Goal: Information Seeking & Learning: Learn about a topic

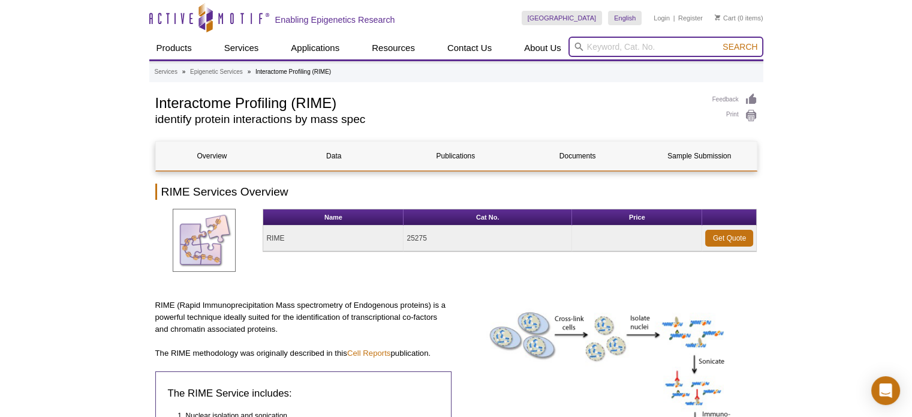
click at [619, 43] on input "search" at bounding box center [666, 47] width 195 height 20
type input "chromeo"
click at [719, 41] on button "Search" at bounding box center [740, 46] width 42 height 11
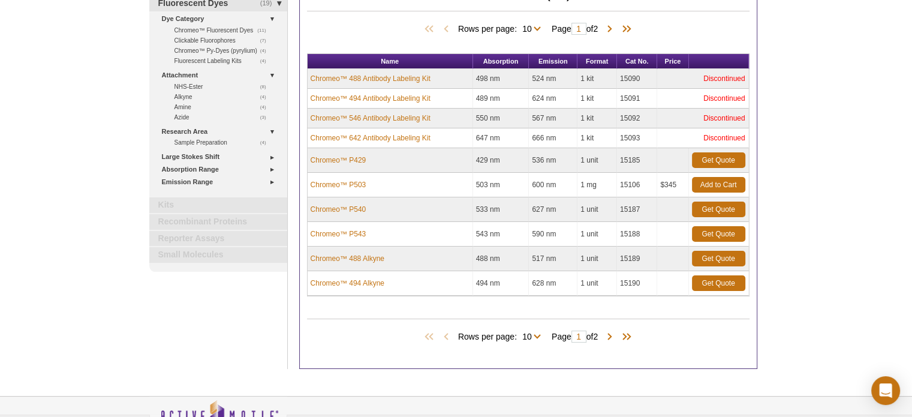
scroll to position [180, 0]
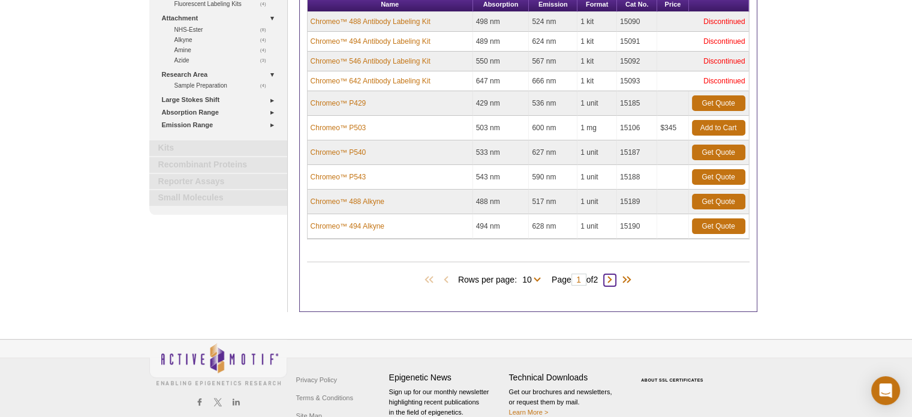
click at [612, 278] on span at bounding box center [610, 280] width 12 height 12
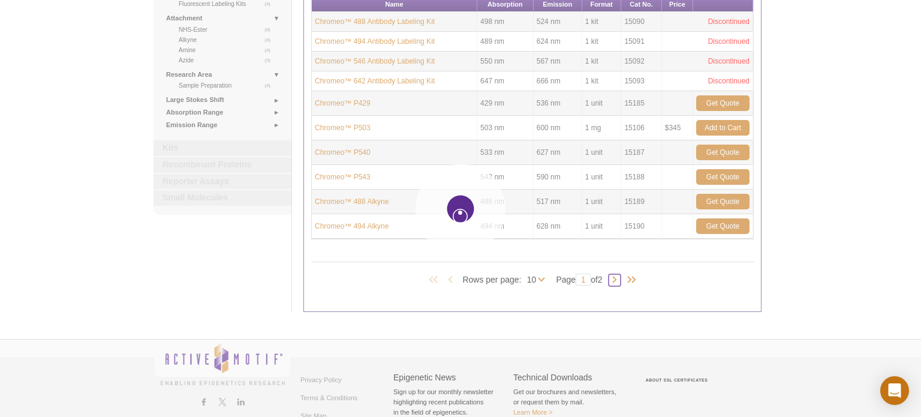
type input "2"
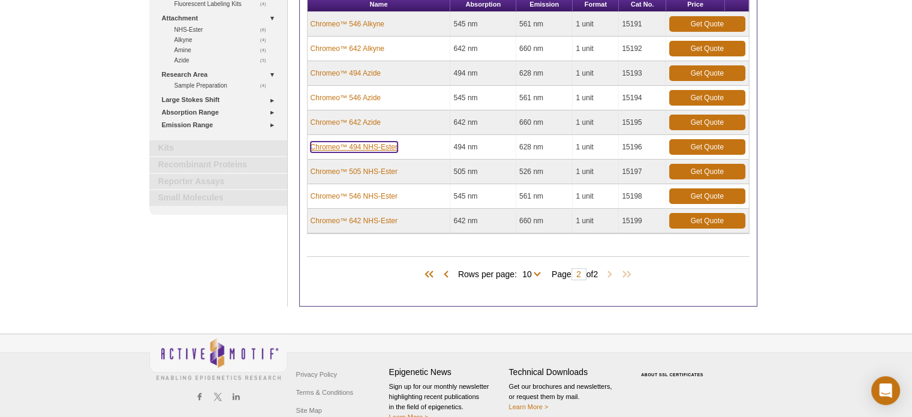
click at [380, 144] on link "Chromeo™ 494 NHS-Ester" at bounding box center [354, 147] width 87 height 11
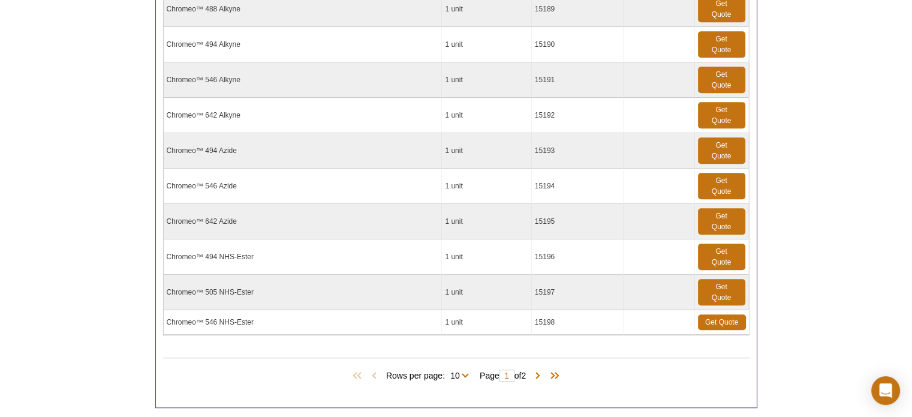
scroll to position [900, 0]
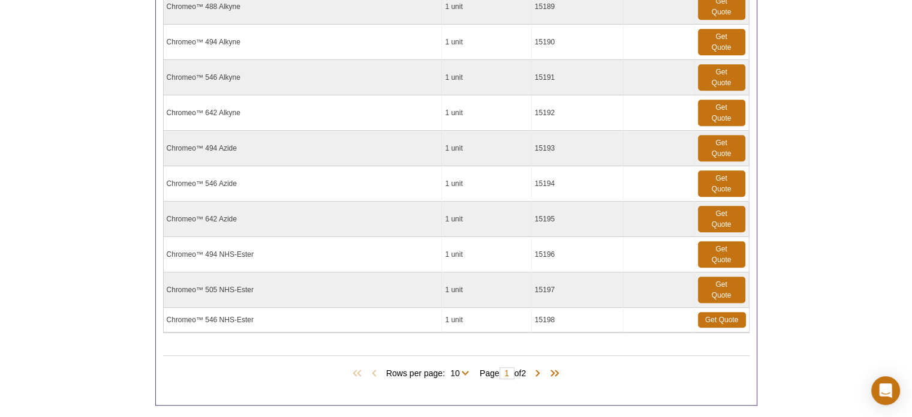
drag, startPoint x: 556, startPoint y: 250, endPoint x: 536, endPoint y: 249, distance: 20.4
click at [536, 249] on td "15196" at bounding box center [578, 254] width 92 height 35
copy td "15196"
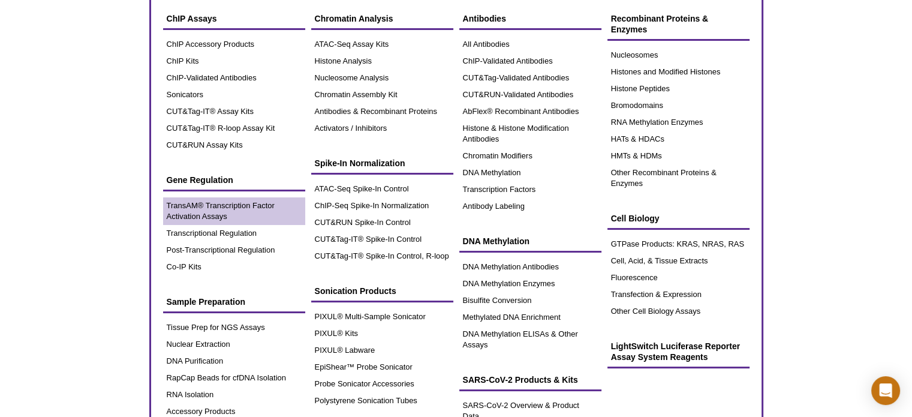
scroll to position [180, 0]
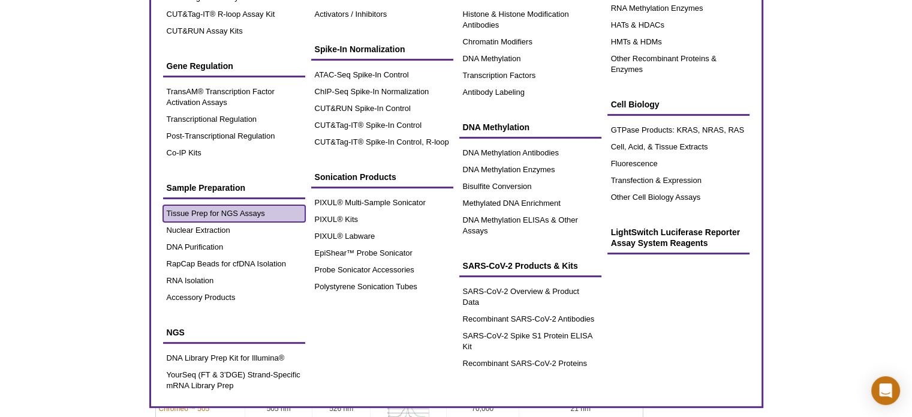
click at [233, 217] on link "Tissue Prep for NGS Assays" at bounding box center [234, 213] width 142 height 17
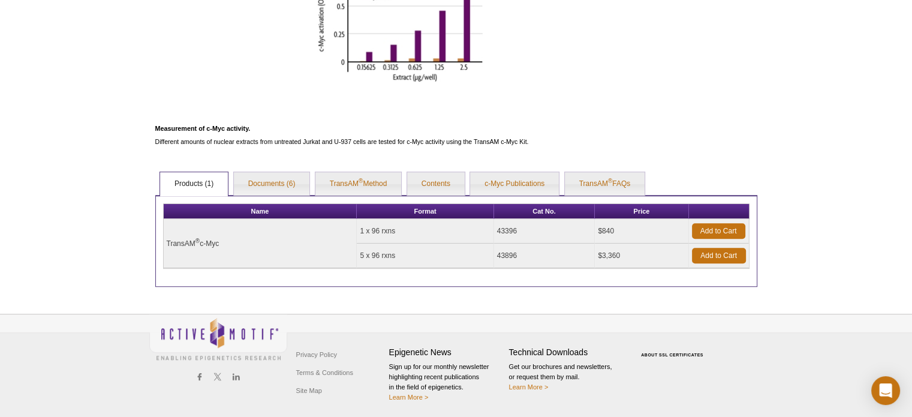
click at [518, 232] on td "43396" at bounding box center [544, 231] width 101 height 25
drag, startPoint x: 524, startPoint y: 229, endPoint x: 492, endPoint y: 231, distance: 31.8
click at [492, 231] on tr "TransAM ® c-Myc 1 x 96 rxns 43396 $840 Add to Cart" at bounding box center [456, 231] width 585 height 25
copy tr "43396"
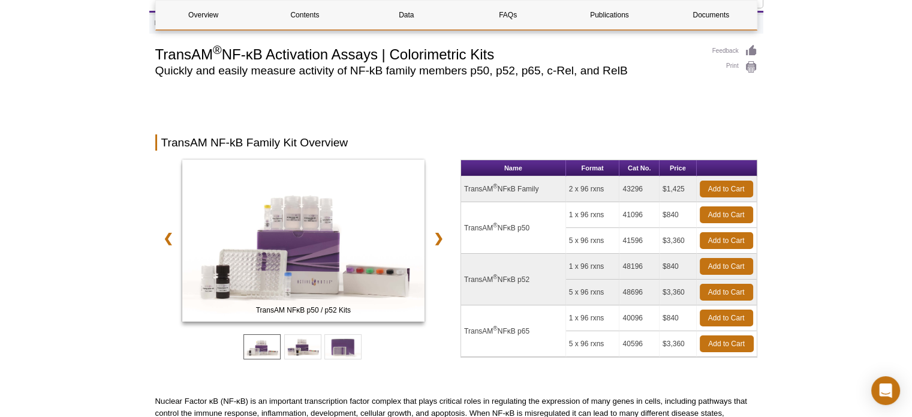
scroll to position [47, 0]
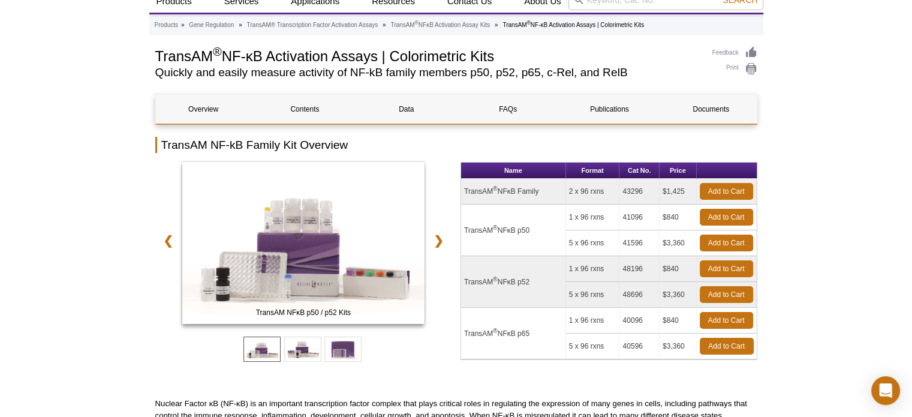
click at [650, 321] on td "40096" at bounding box center [640, 321] width 40 height 26
copy tr "40096"
drag, startPoint x: 648, startPoint y: 316, endPoint x: 614, endPoint y: 325, distance: 34.6
click at [614, 325] on tr "TransAM ® NFκB p65 1 x 96 rxns 40096 $840 Add to Cart" at bounding box center [609, 321] width 296 height 26
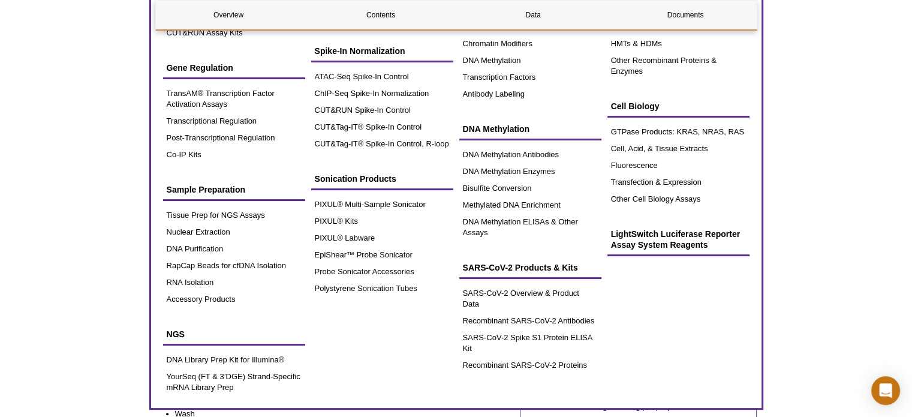
scroll to position [180, 0]
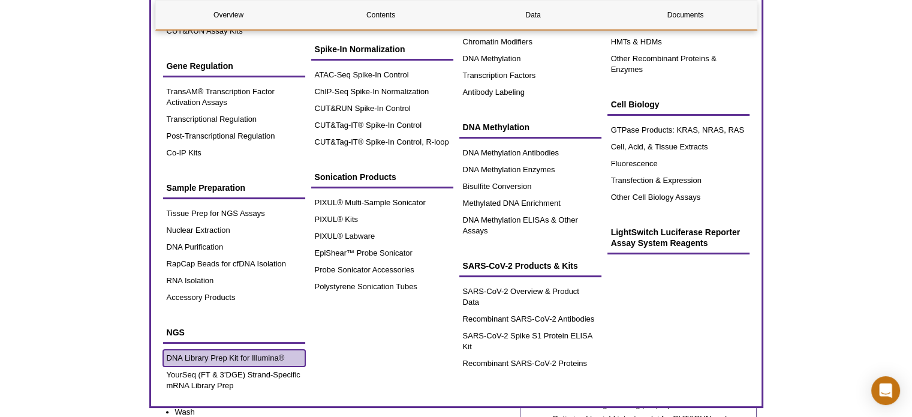
click at [272, 356] on link "DNA Library Prep Kit for Illumina®" at bounding box center [234, 358] width 142 height 17
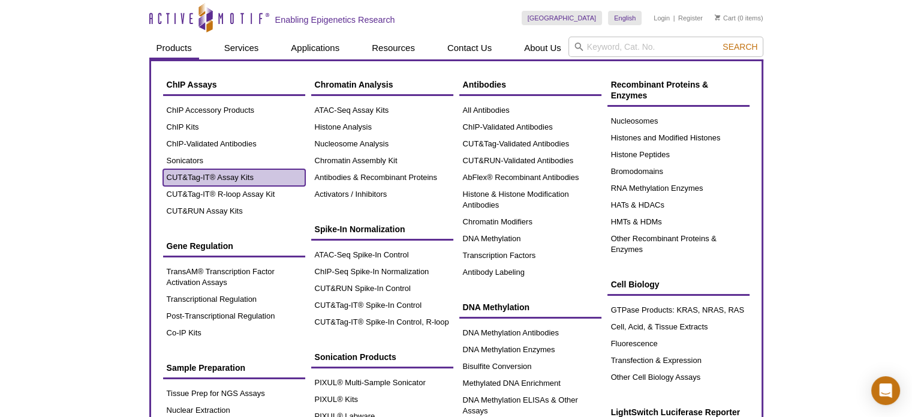
click at [200, 175] on link "CUT&Tag-IT® Assay Kits" at bounding box center [234, 177] width 142 height 17
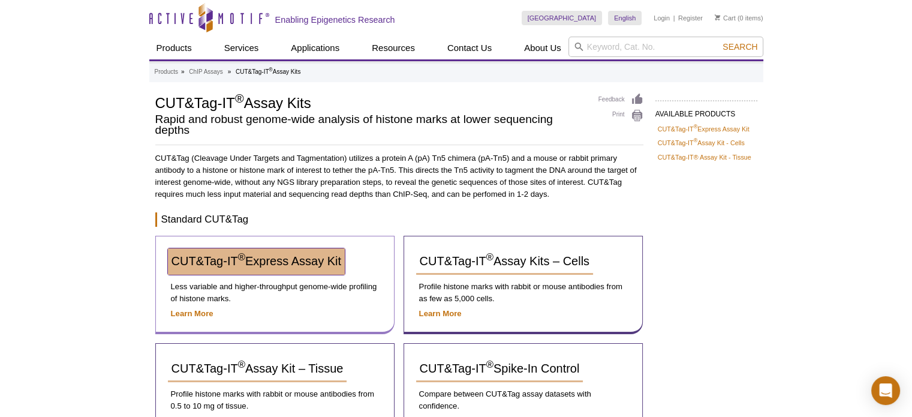
click at [248, 260] on span "CUT&Tag-IT ® Express Assay Kit" at bounding box center [257, 260] width 170 height 13
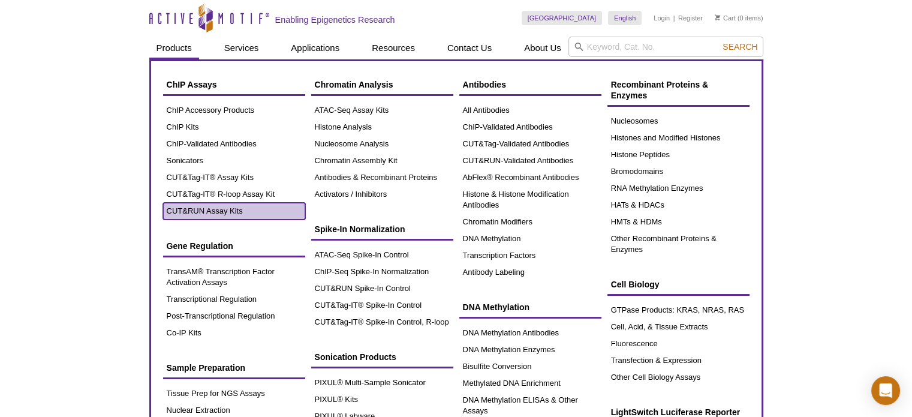
click at [190, 204] on link "CUT&RUN Assay Kits" at bounding box center [234, 211] width 142 height 17
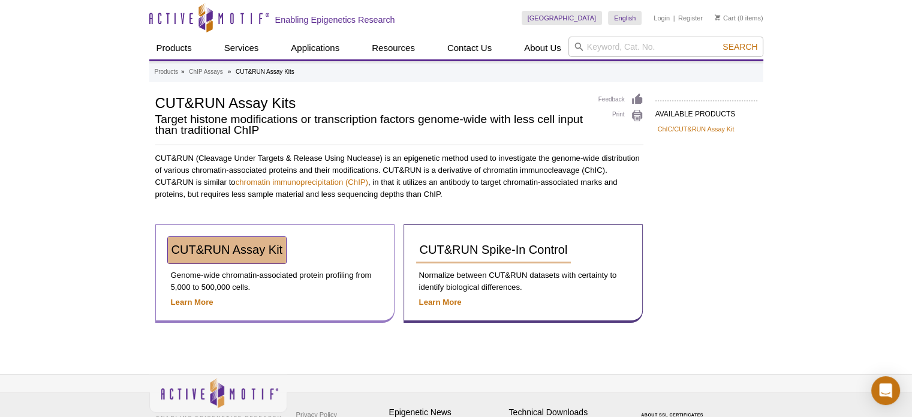
click at [236, 247] on span "CUT&RUN Assay Kit" at bounding box center [228, 249] width 112 height 13
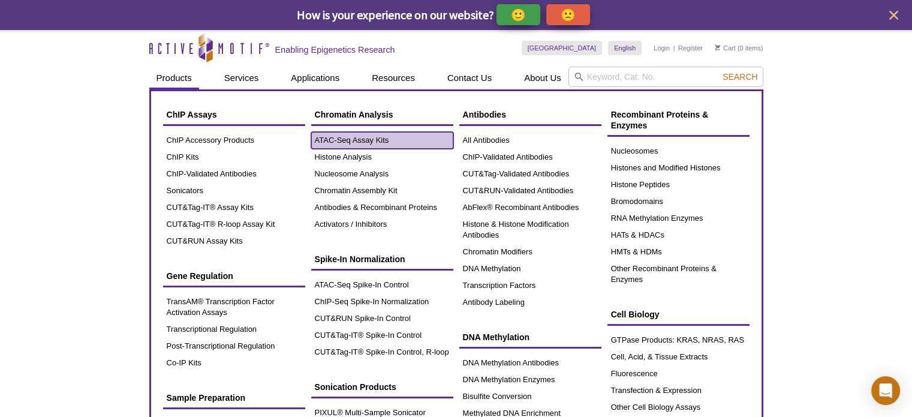
click at [336, 134] on link "ATAC-Seq Assay Kits" at bounding box center [382, 140] width 142 height 17
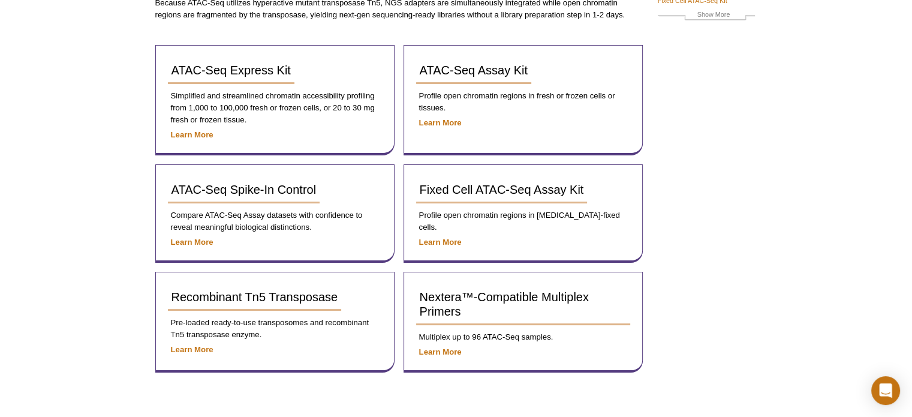
scroll to position [180, 0]
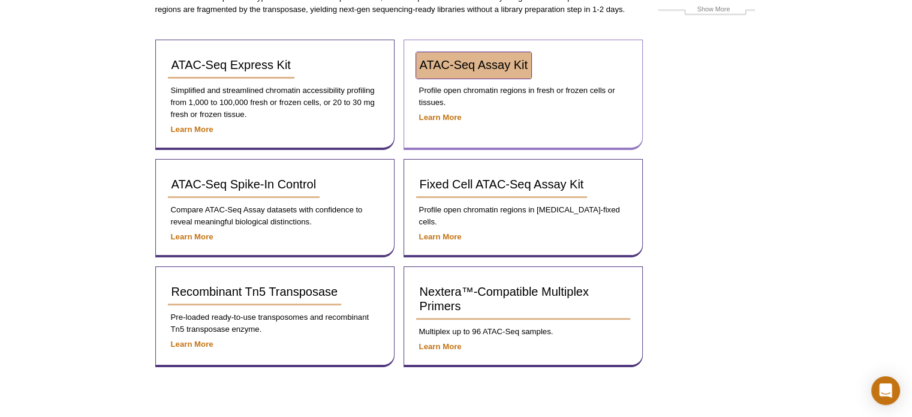
click at [528, 61] on link "ATAC-Seq Assay Kit" at bounding box center [473, 65] width 115 height 26
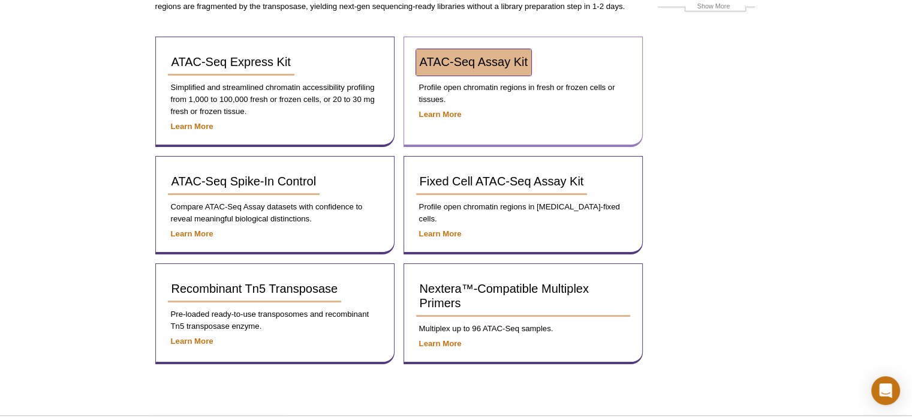
scroll to position [161, 0]
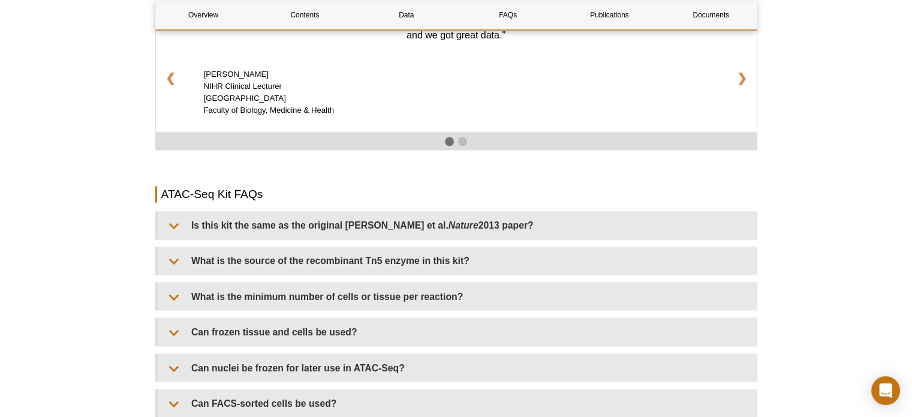
scroll to position [2082, 0]
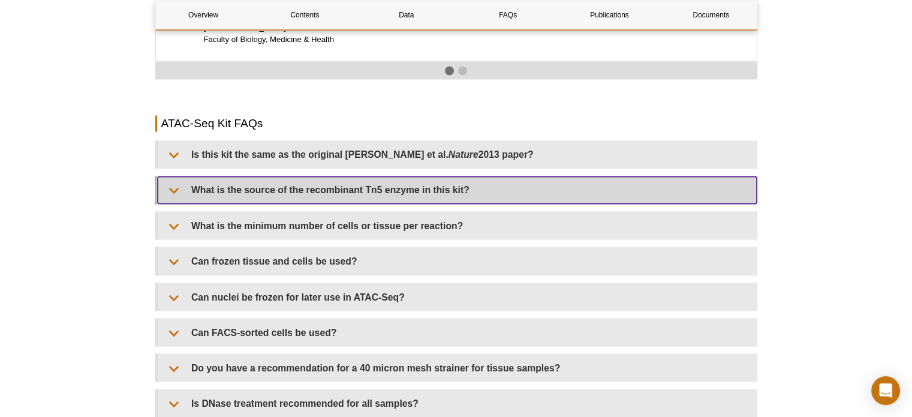
click at [172, 176] on summary "What is the source of the recombinant Tn5 enzyme in this kit?" at bounding box center [457, 189] width 599 height 27
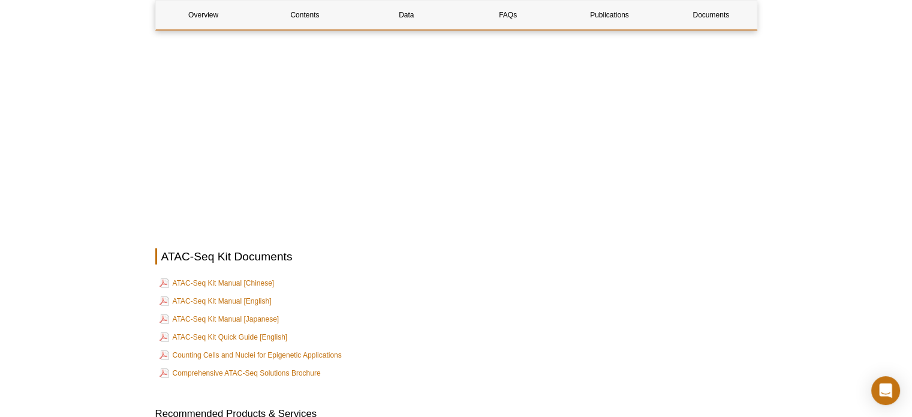
scroll to position [3161, 0]
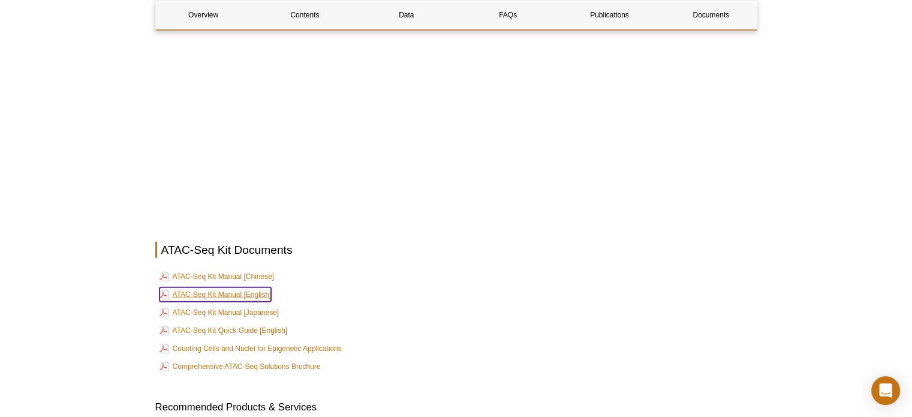
click at [245, 287] on link "ATAC-Seq Kit Manual [English]" at bounding box center [216, 294] width 112 height 14
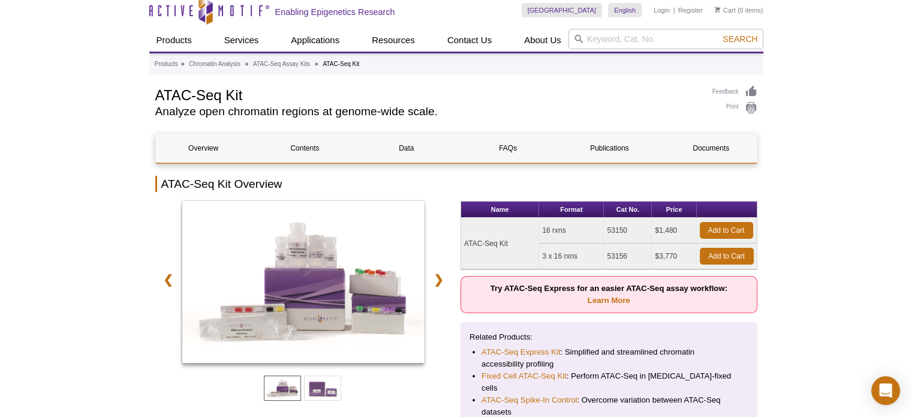
scroll to position [0, 0]
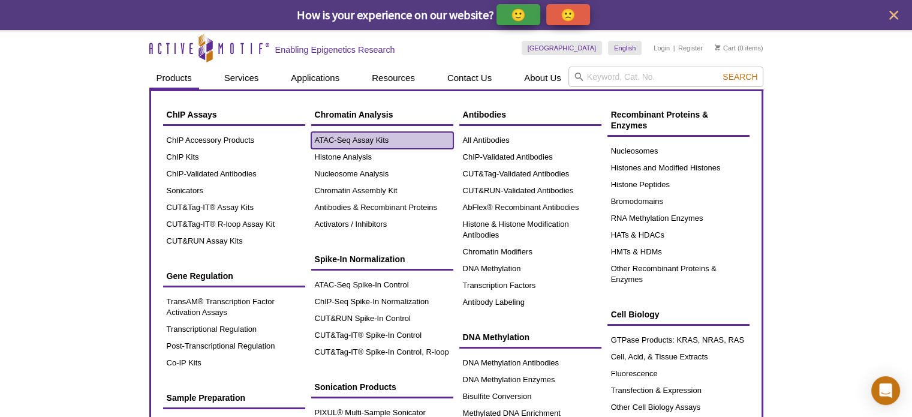
click at [329, 142] on link "ATAC-Seq Assay Kits" at bounding box center [382, 140] width 142 height 17
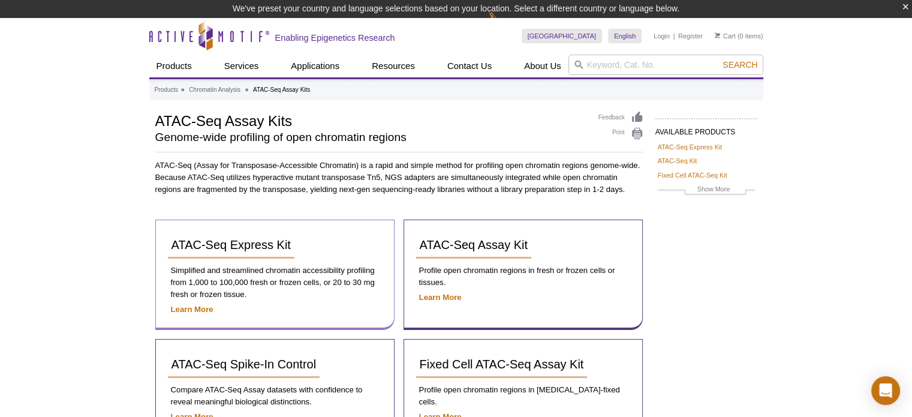
scroll to position [120, 0]
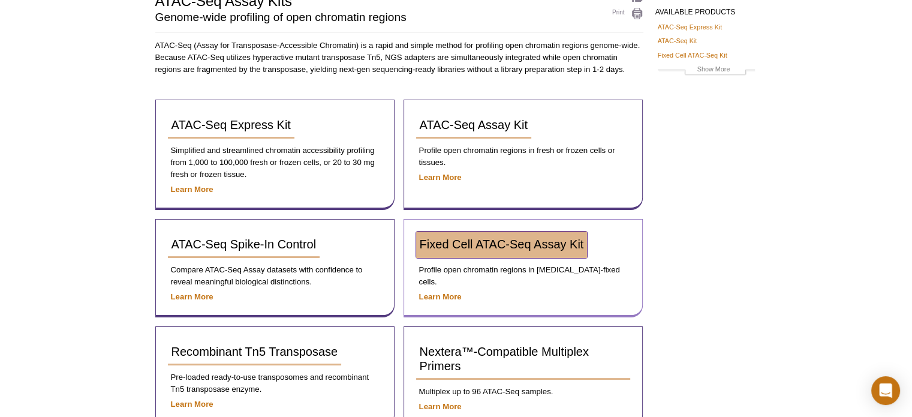
click at [468, 242] on span "Fixed Cell ATAC-Seq Assay Kit" at bounding box center [502, 244] width 164 height 13
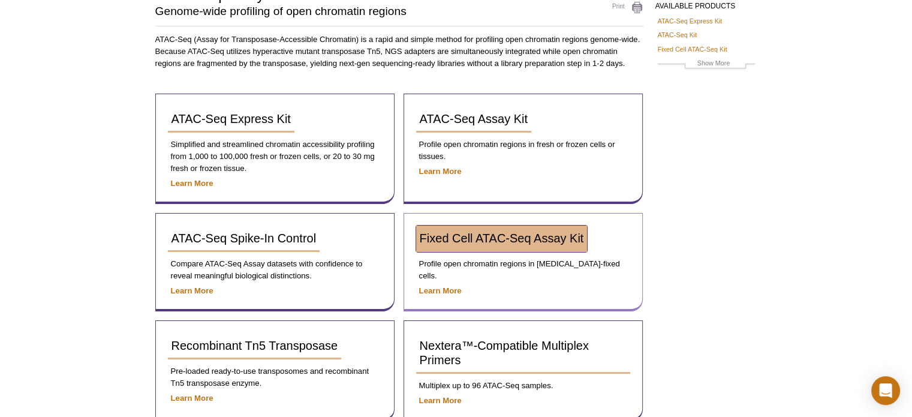
scroll to position [101, 0]
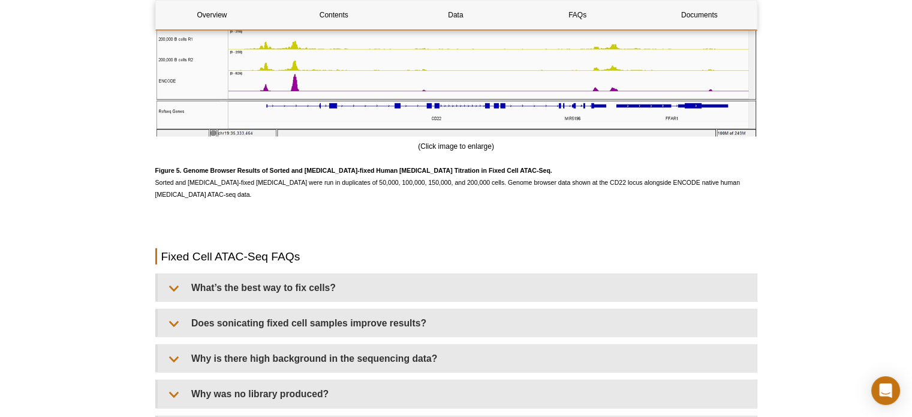
scroll to position [3041, 0]
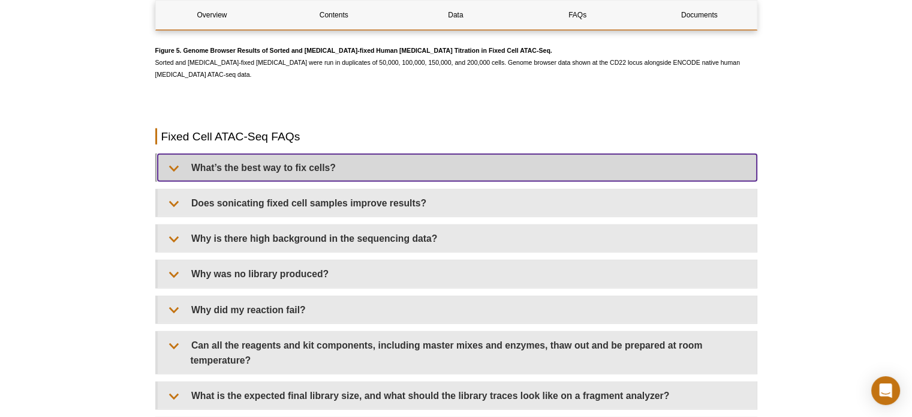
click at [177, 170] on summary "What’s the best way to fix cells?" at bounding box center [457, 167] width 599 height 27
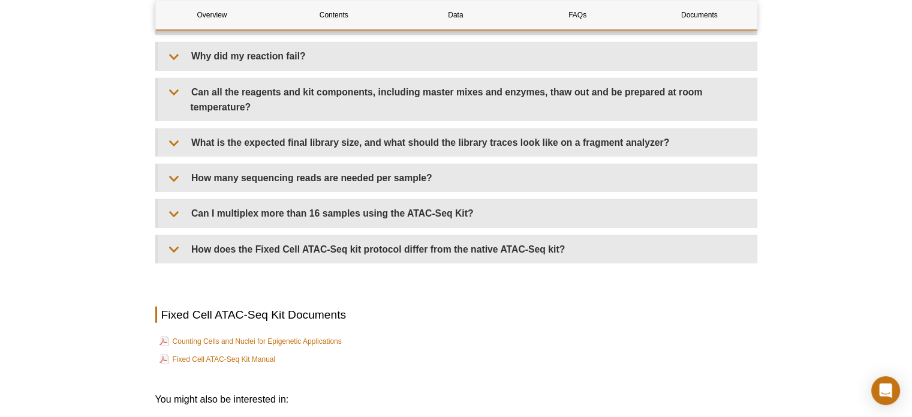
scroll to position [3521, 0]
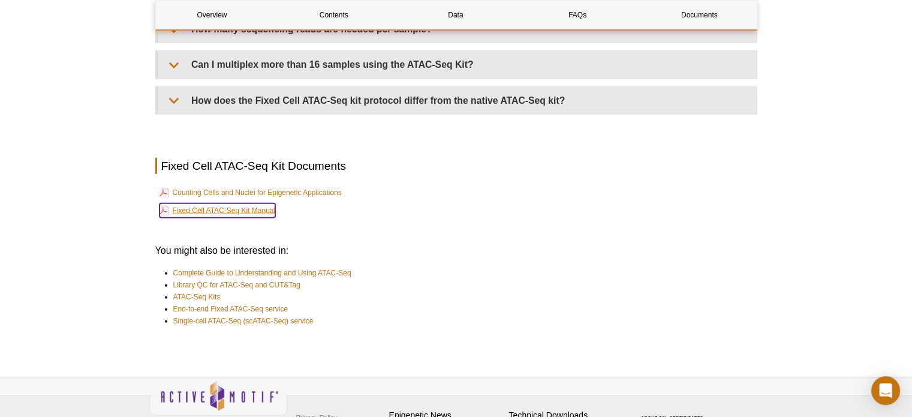
click at [259, 203] on link "Fixed Cell ATAC-Seq Kit Manual" at bounding box center [218, 210] width 116 height 14
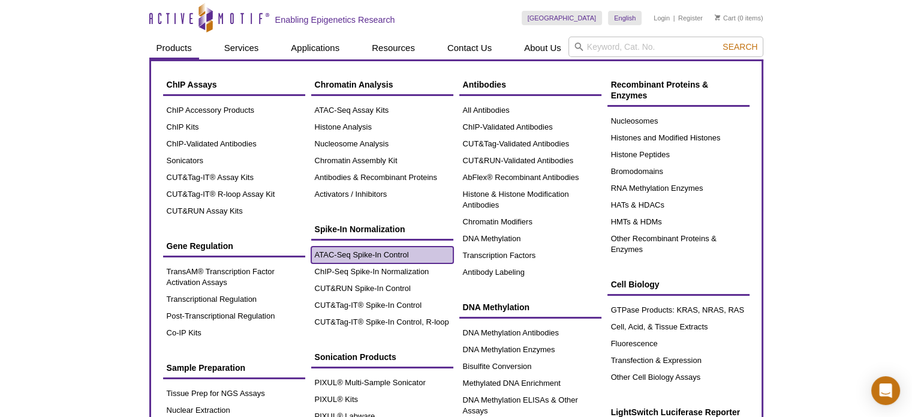
click at [388, 250] on link "ATAC-Seq Spike-In Control" at bounding box center [382, 255] width 142 height 17
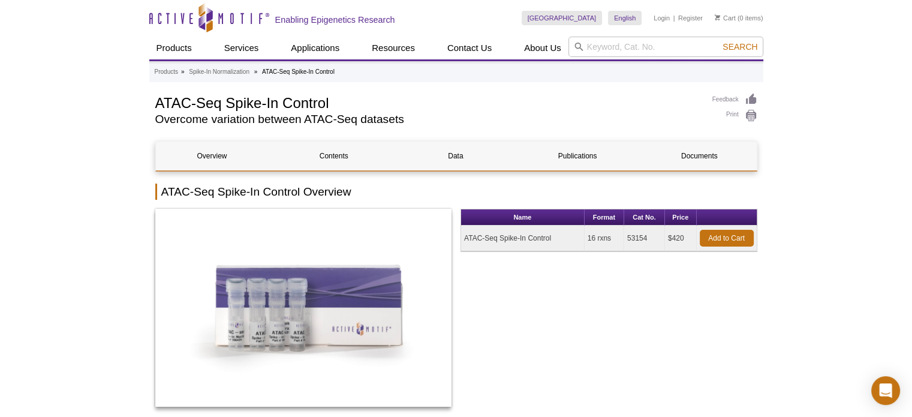
drag, startPoint x: 648, startPoint y: 238, endPoint x: 624, endPoint y: 238, distance: 23.4
click at [624, 238] on td "53154" at bounding box center [644, 239] width 41 height 26
copy td "53154"
